Goal: Understand process/instructions

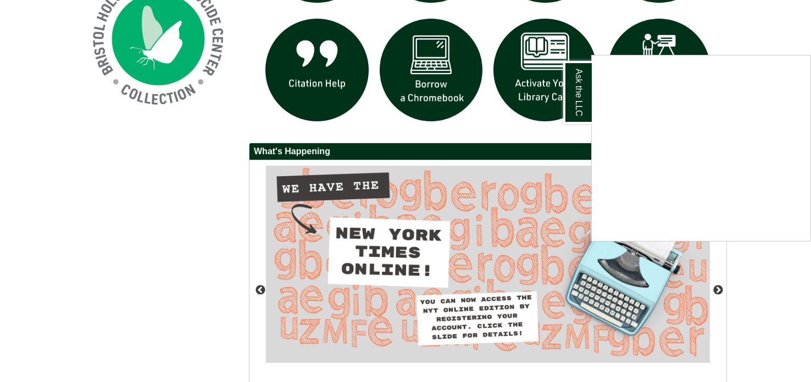
scroll to position [881, 0]
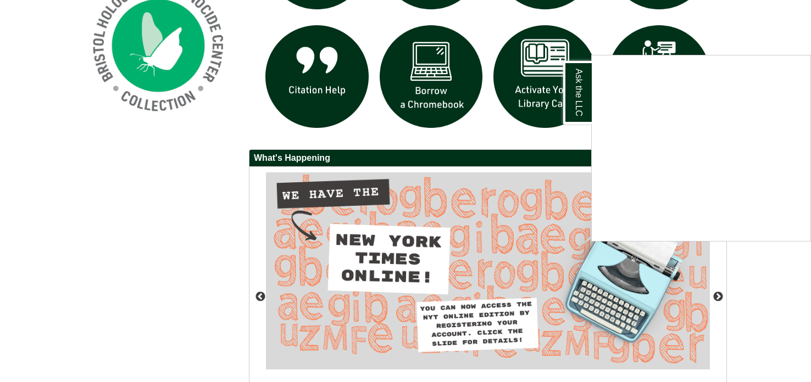
click at [482, 220] on div "Ask the LLC" at bounding box center [405, 191] width 811 height 382
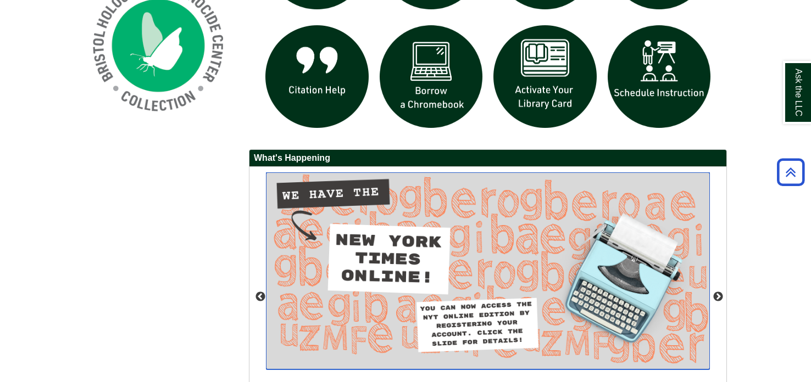
click at [429, 227] on img "slideshow" at bounding box center [488, 271] width 444 height 197
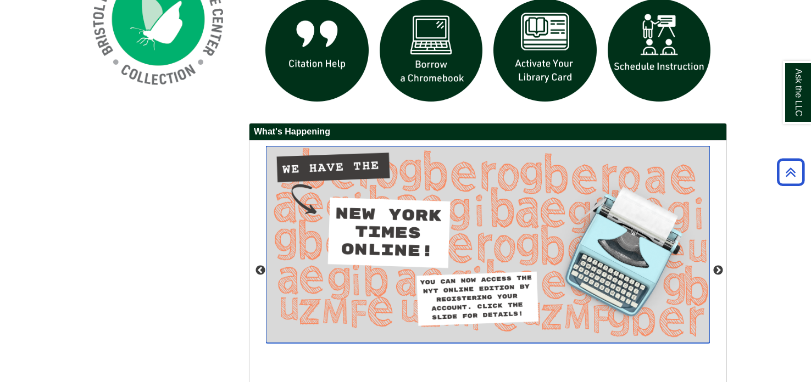
scroll to position [911, 0]
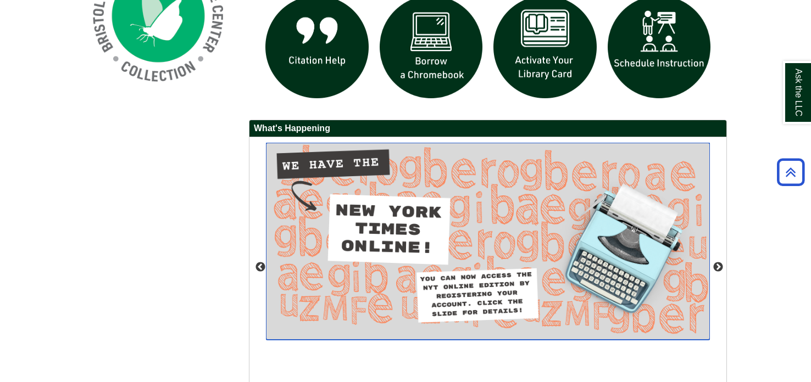
click at [455, 261] on img "slideshow" at bounding box center [488, 241] width 444 height 197
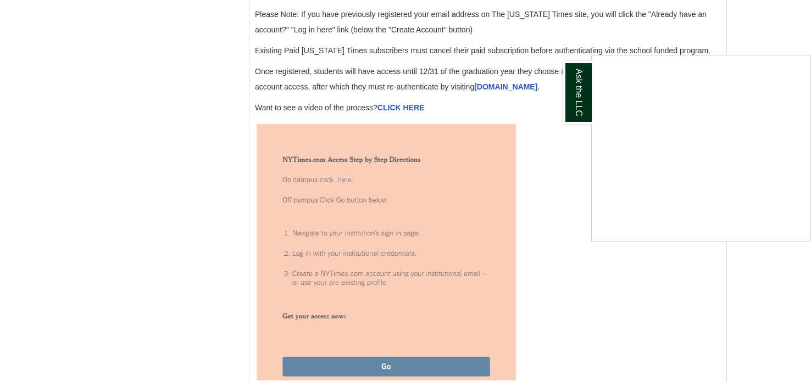
scroll to position [1289, 0]
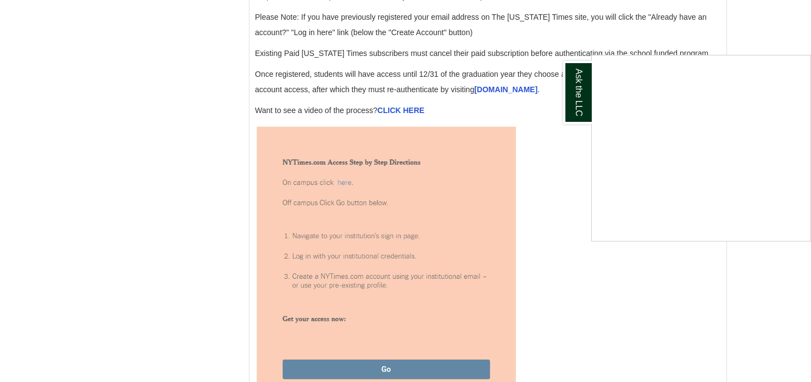
click at [317, 222] on div "Ask the LLC" at bounding box center [405, 191] width 811 height 382
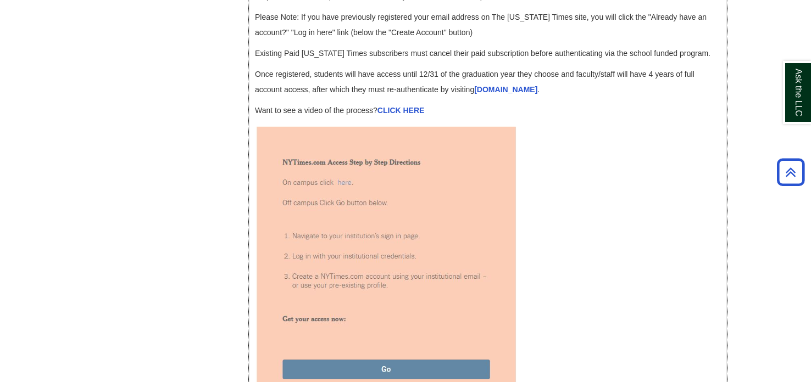
click at [317, 222] on img at bounding box center [385, 254] width 261 height 260
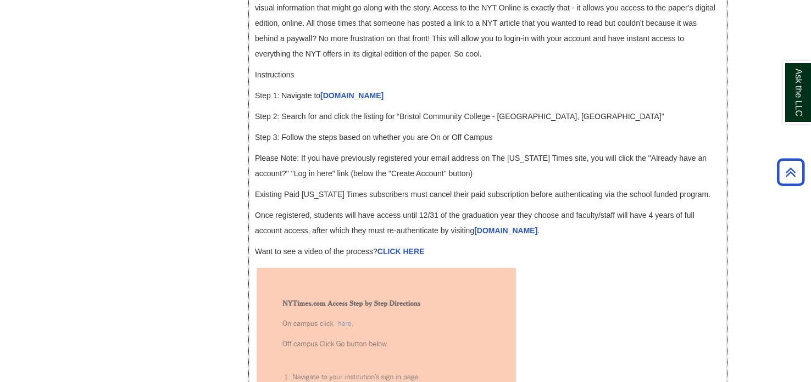
scroll to position [1145, 0]
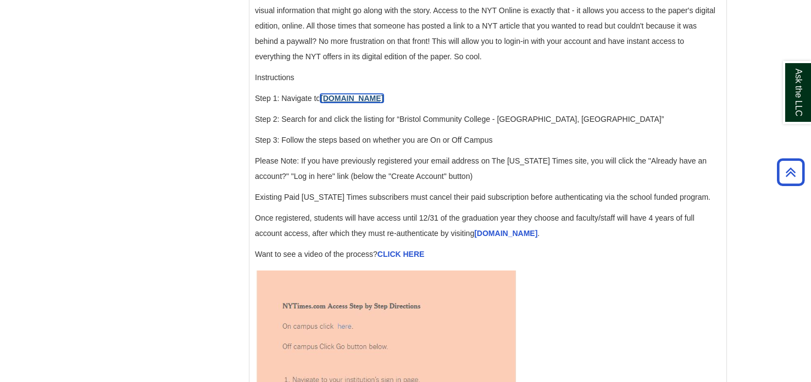
click at [354, 103] on link "accessnyt.com" at bounding box center [351, 98] width 63 height 9
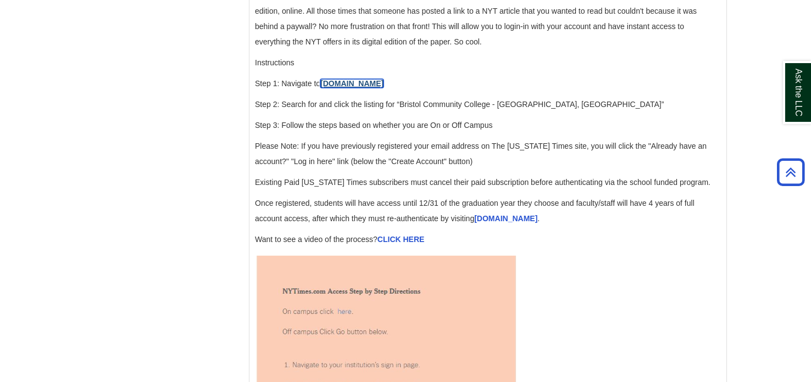
scroll to position [1158, 0]
